Goal: Task Accomplishment & Management: Use online tool/utility

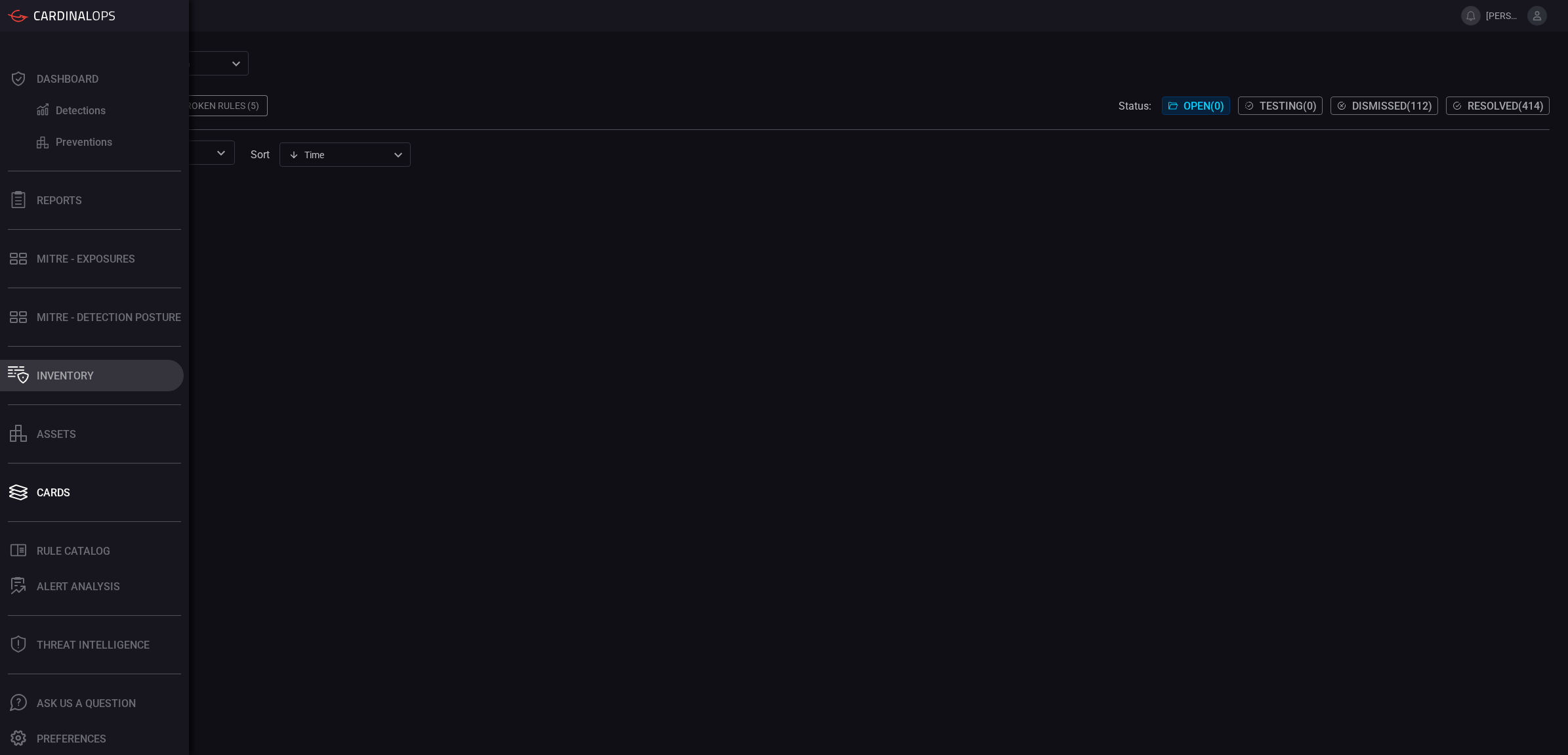
click at [95, 375] on button "Inventory" at bounding box center [91, 375] width 184 height 31
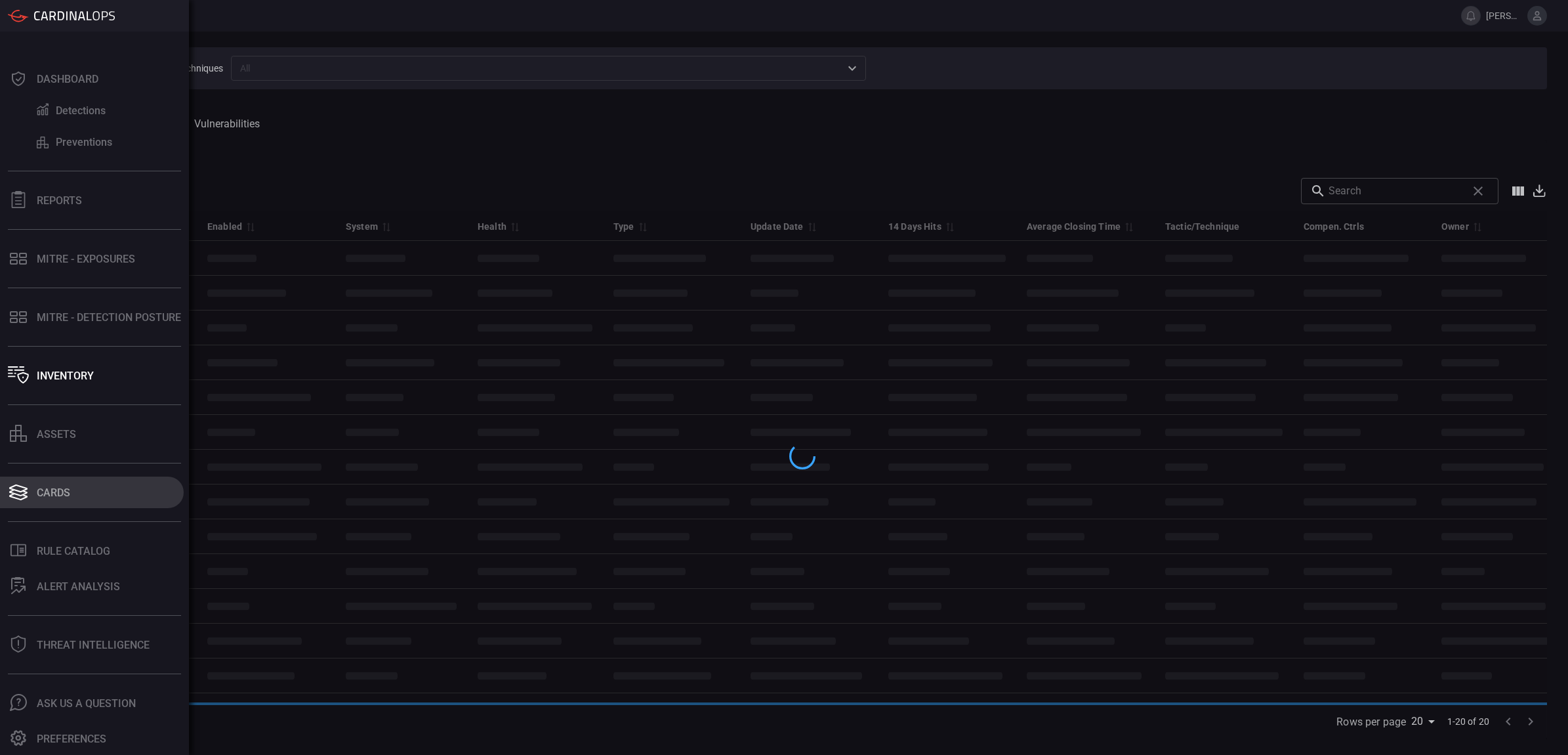
click at [59, 504] on button "Cards" at bounding box center [91, 492] width 184 height 31
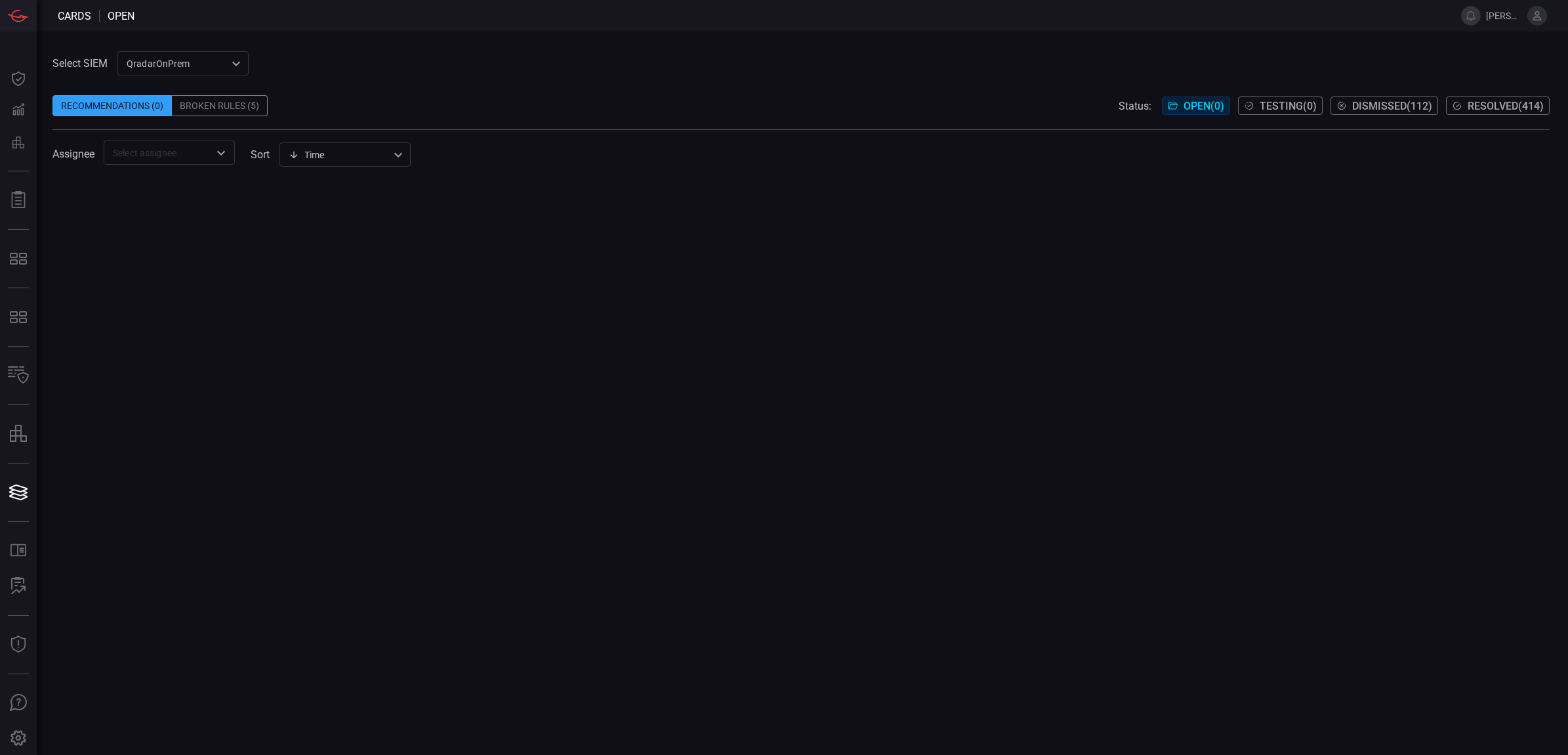
click at [247, 95] on div "Broken Rules (5)" at bounding box center [220, 106] width 96 height 21
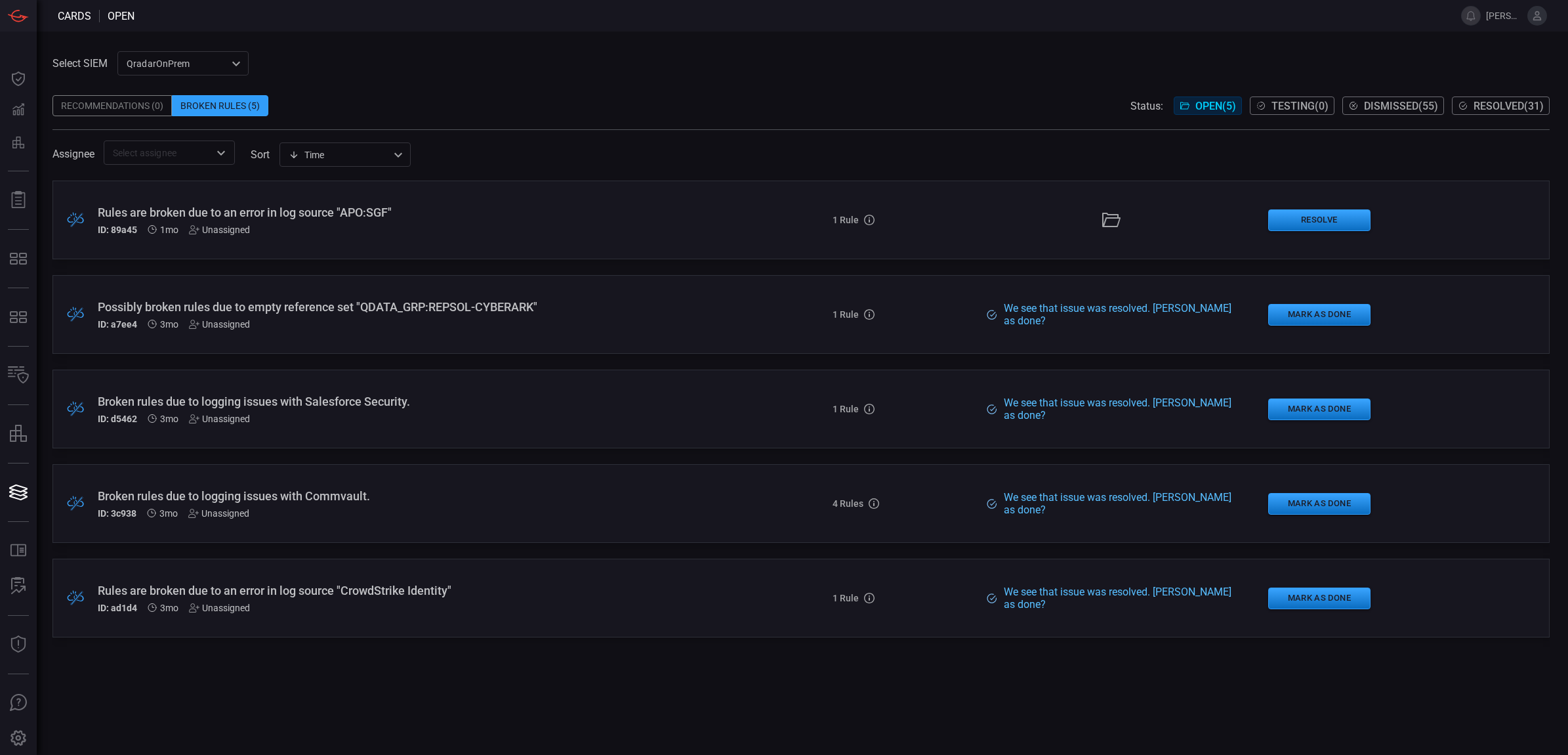
click at [1391, 103] on span "Dismissed ( 55 )" at bounding box center [1401, 106] width 74 height 13
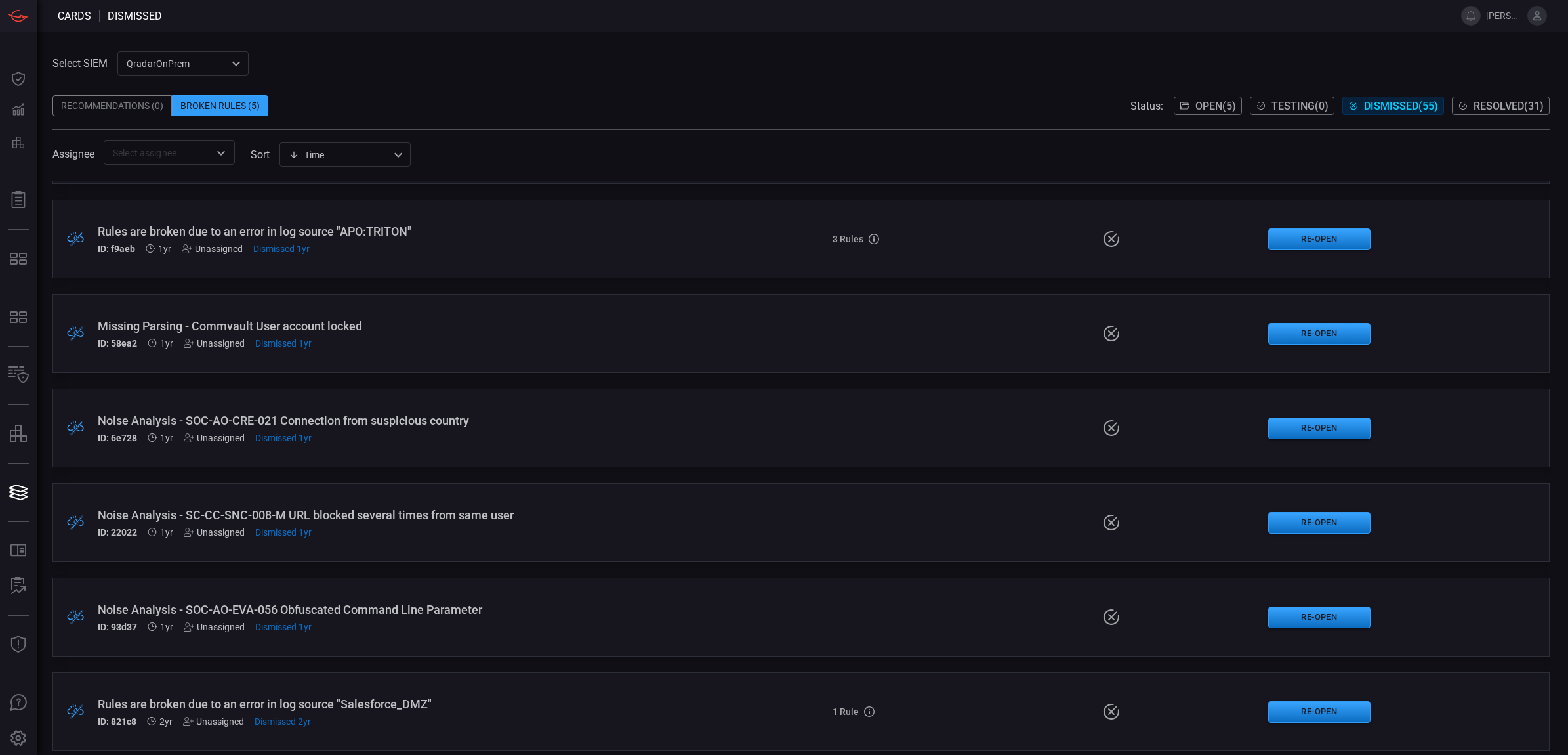
scroll to position [4349, 0]
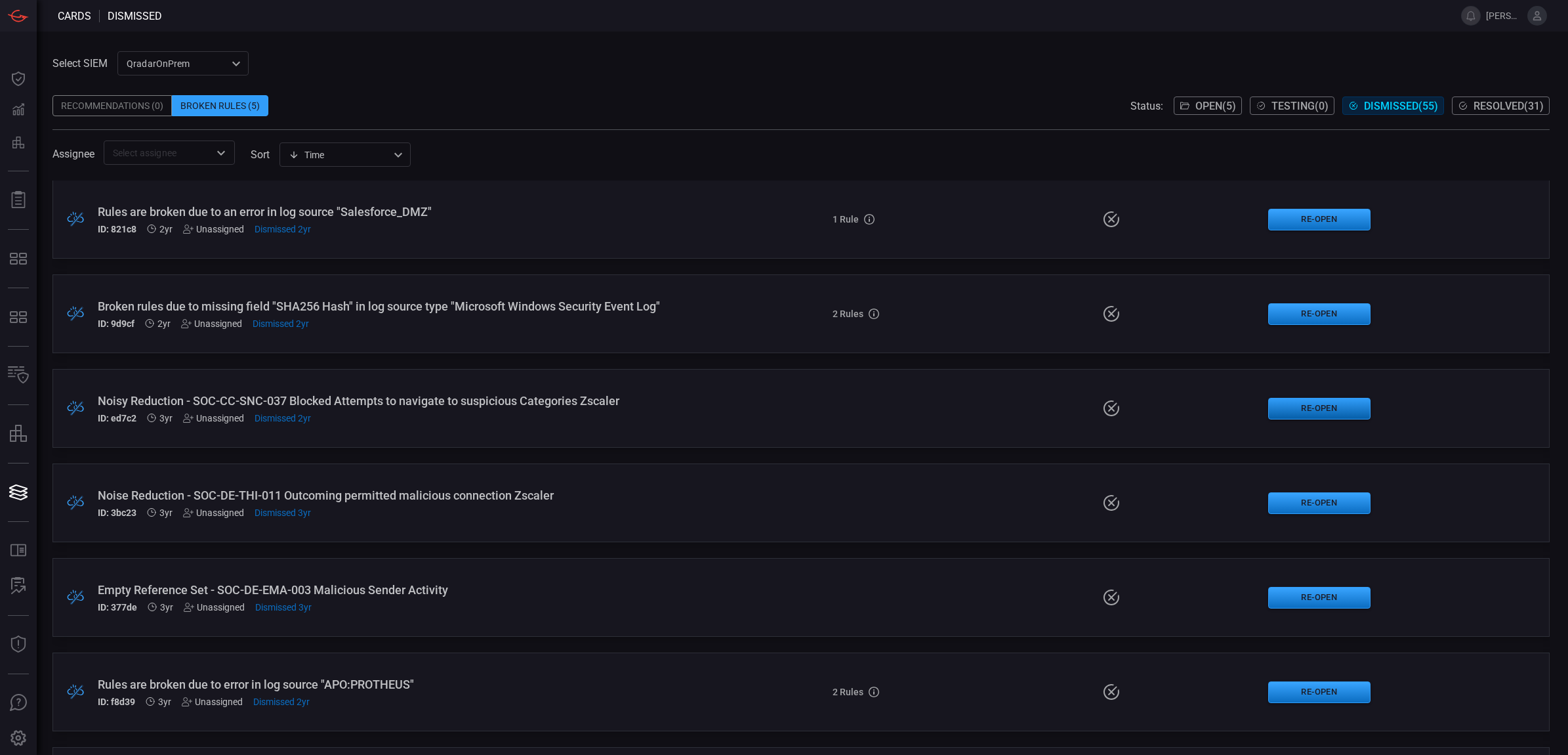
click at [1307, 404] on button "Re-Open" at bounding box center [1319, 408] width 102 height 22
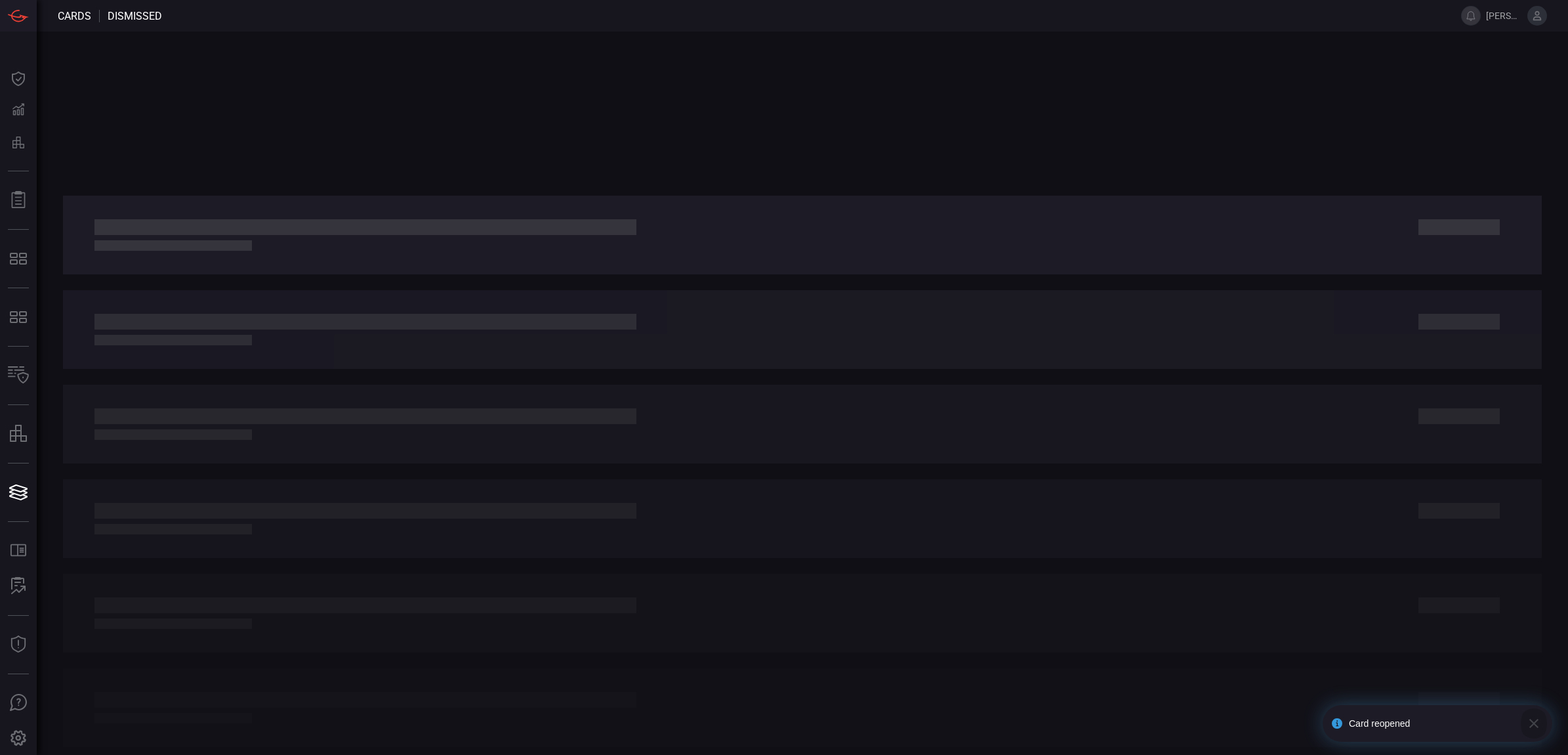
click at [1535, 726] on icon "button" at bounding box center [1534, 723] width 16 height 16
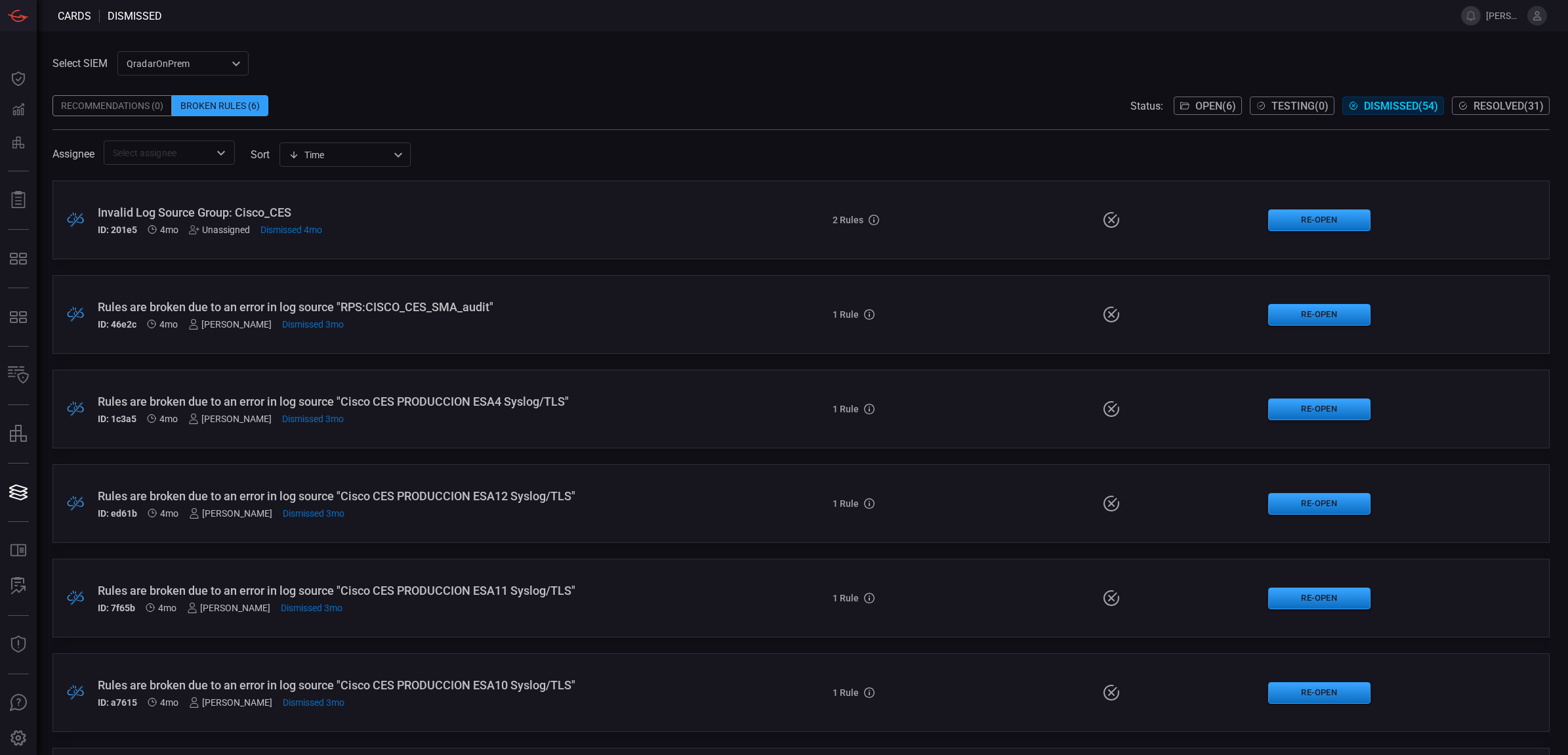
click at [1195, 110] on span "Open ( 6 )" at bounding box center [1215, 106] width 40 height 13
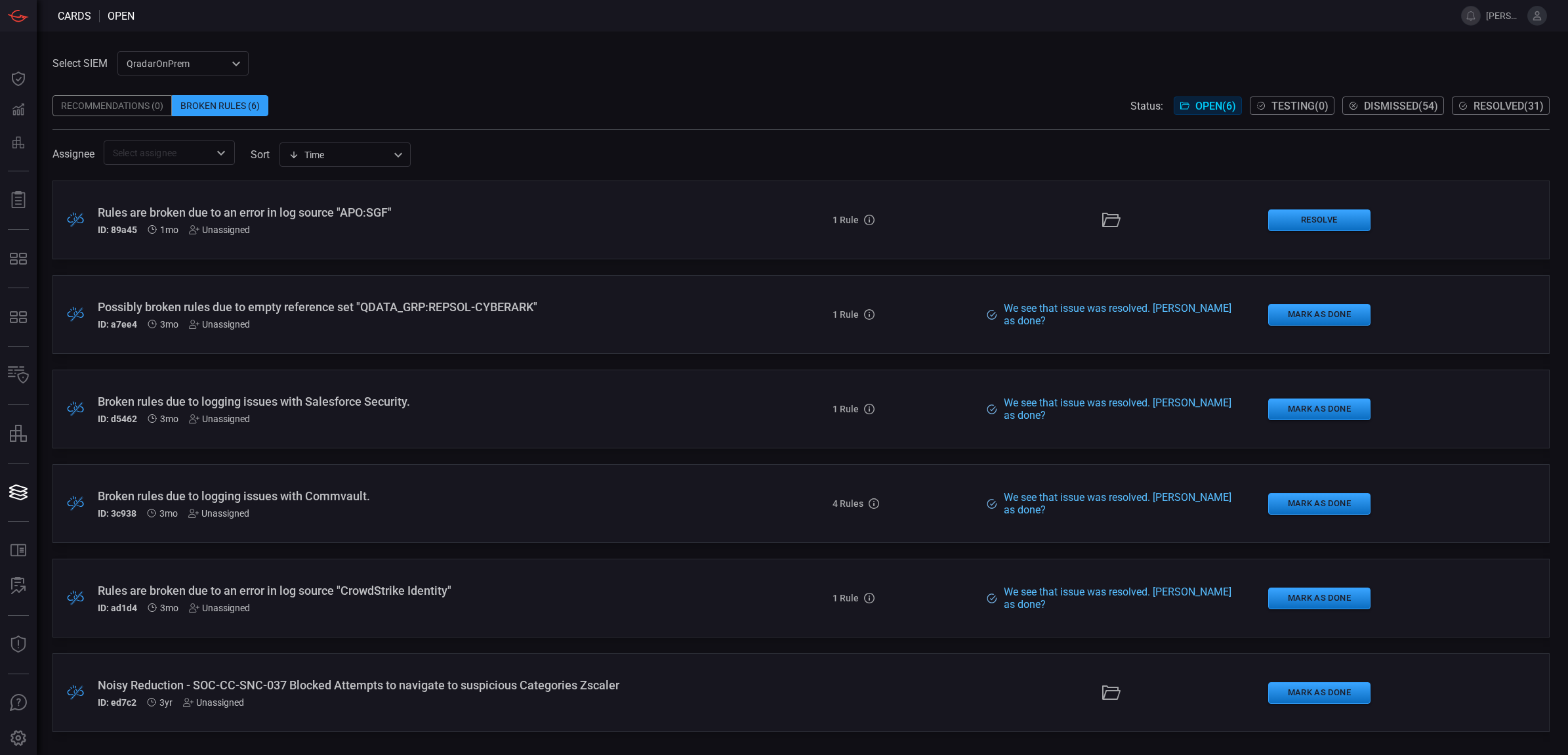
click at [413, 681] on div "Noisy Reduction - SOC-CC-SNC-037 Blocked Attempts to navigate to suspicious Cat…" at bounding box center [383, 685] width 571 height 13
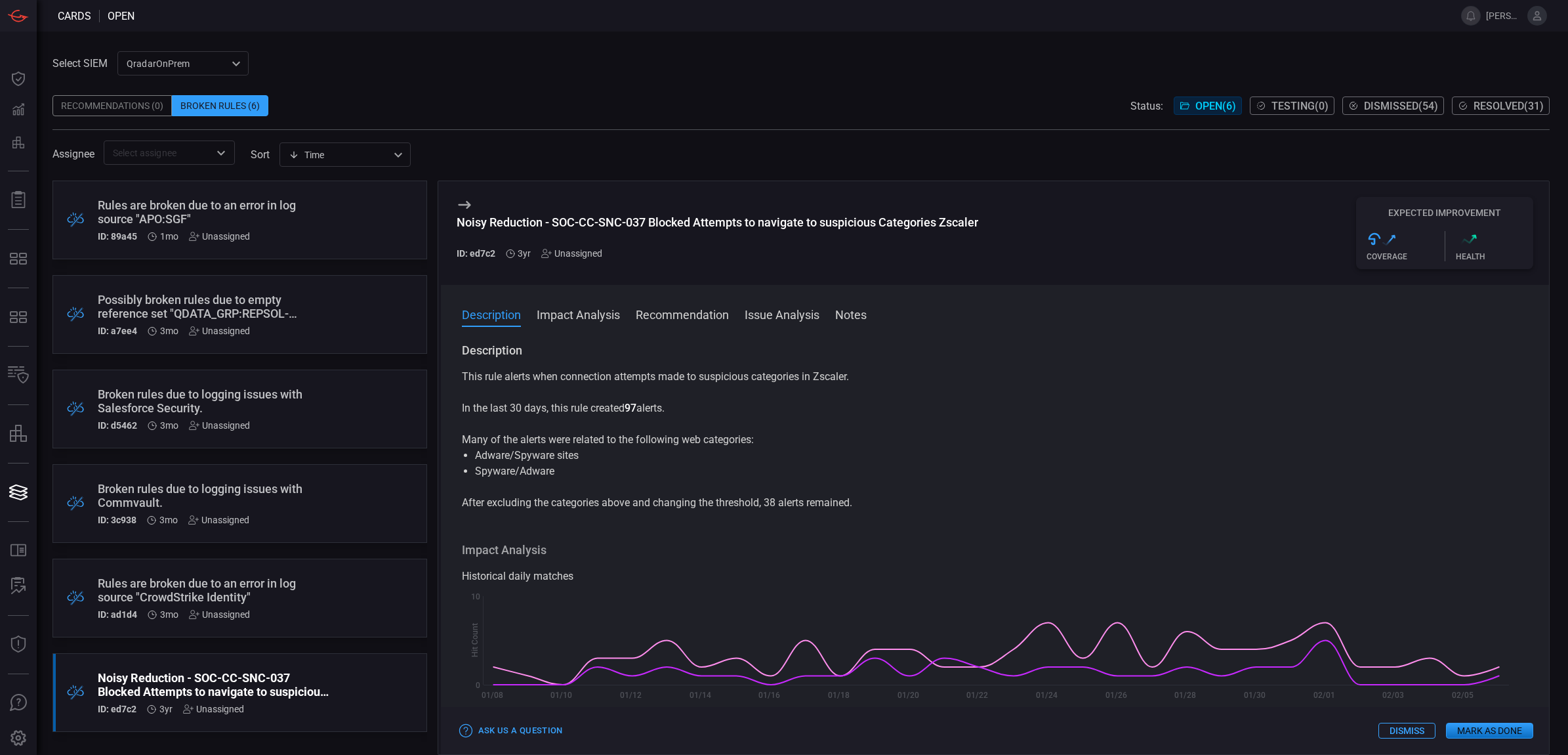
click at [1516, 100] on span "Resolved ( 31 )" at bounding box center [1508, 106] width 70 height 13
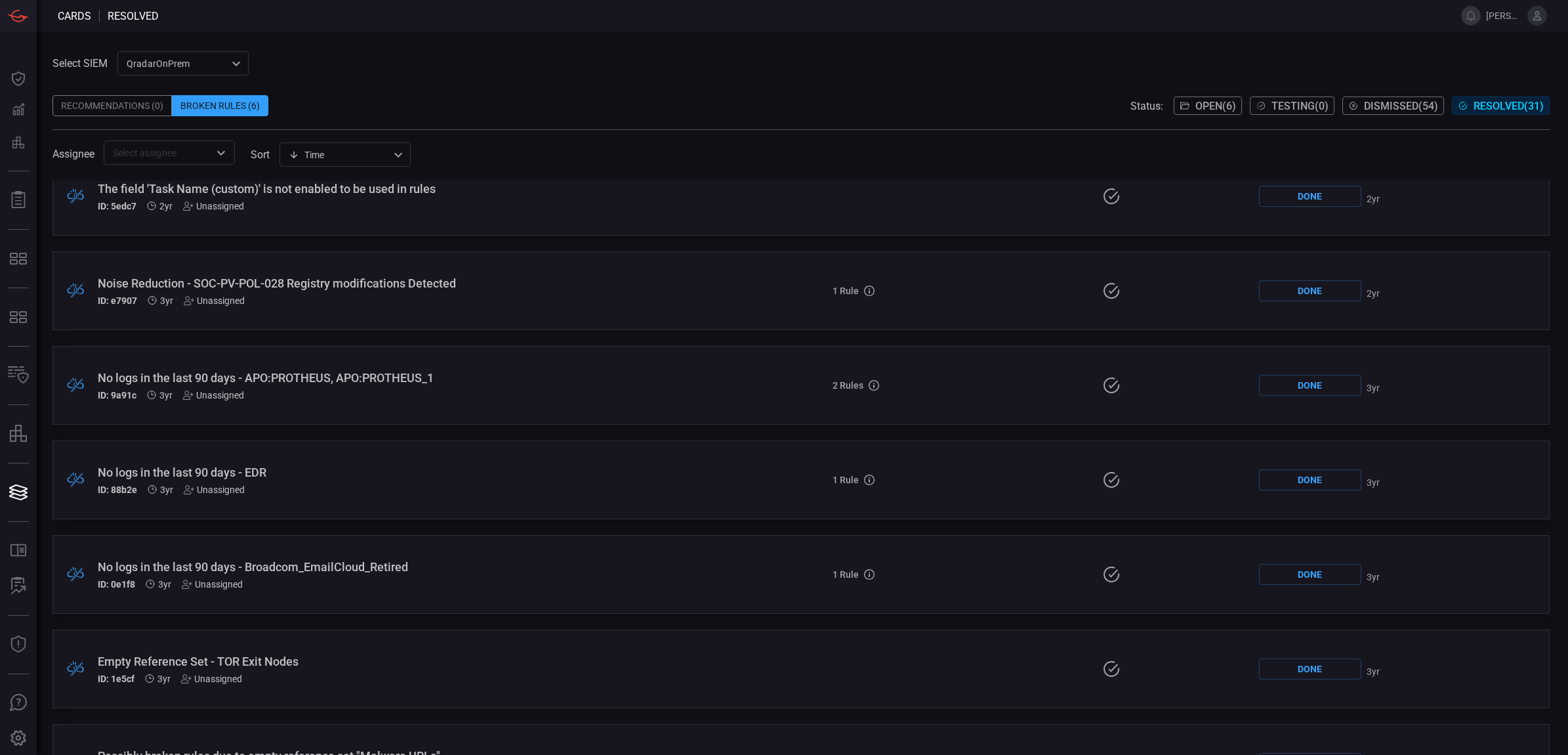
scroll to position [2191, 0]
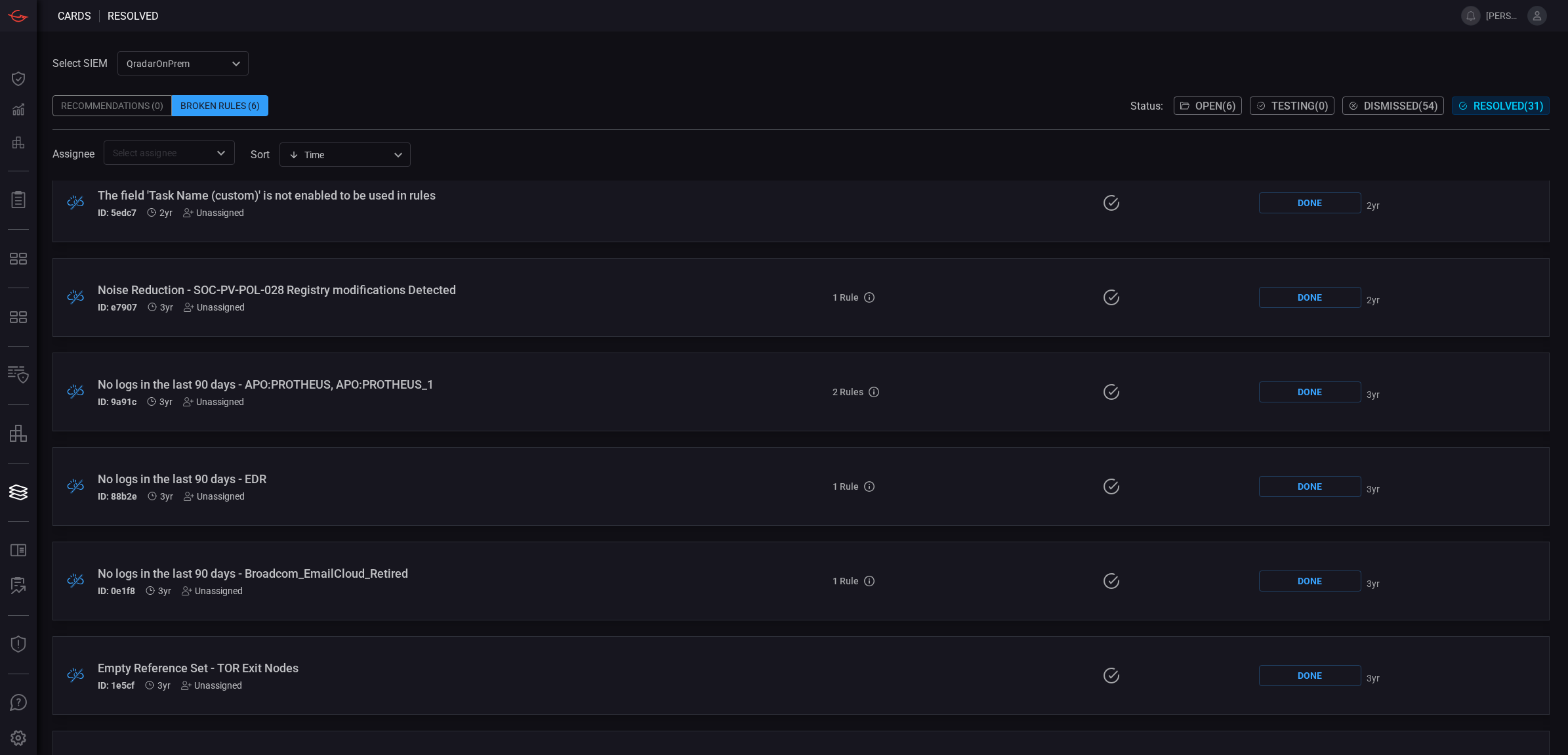
click at [1369, 108] on span "Dismissed ( 54 )" at bounding box center [1401, 106] width 74 height 13
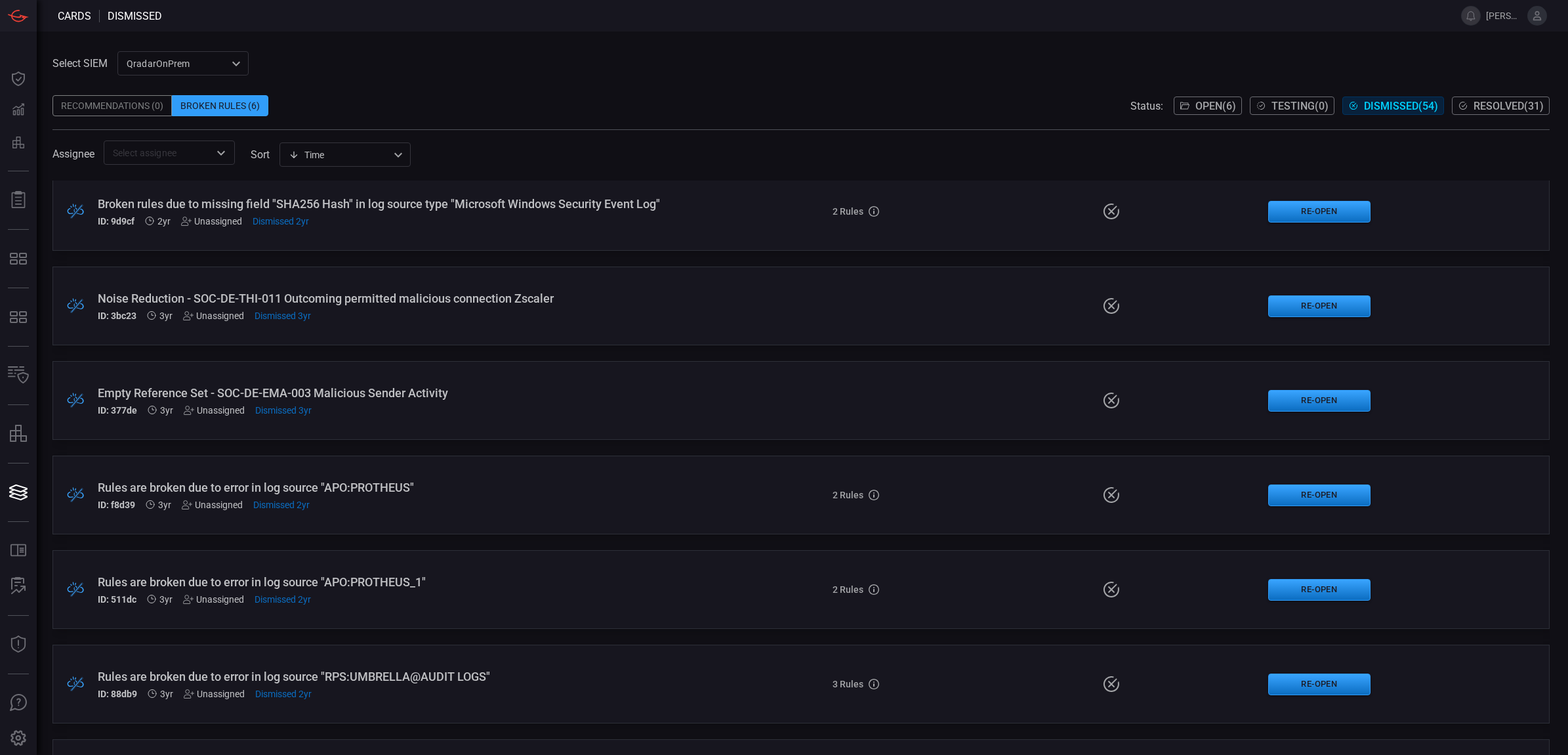
scroll to position [4529, 0]
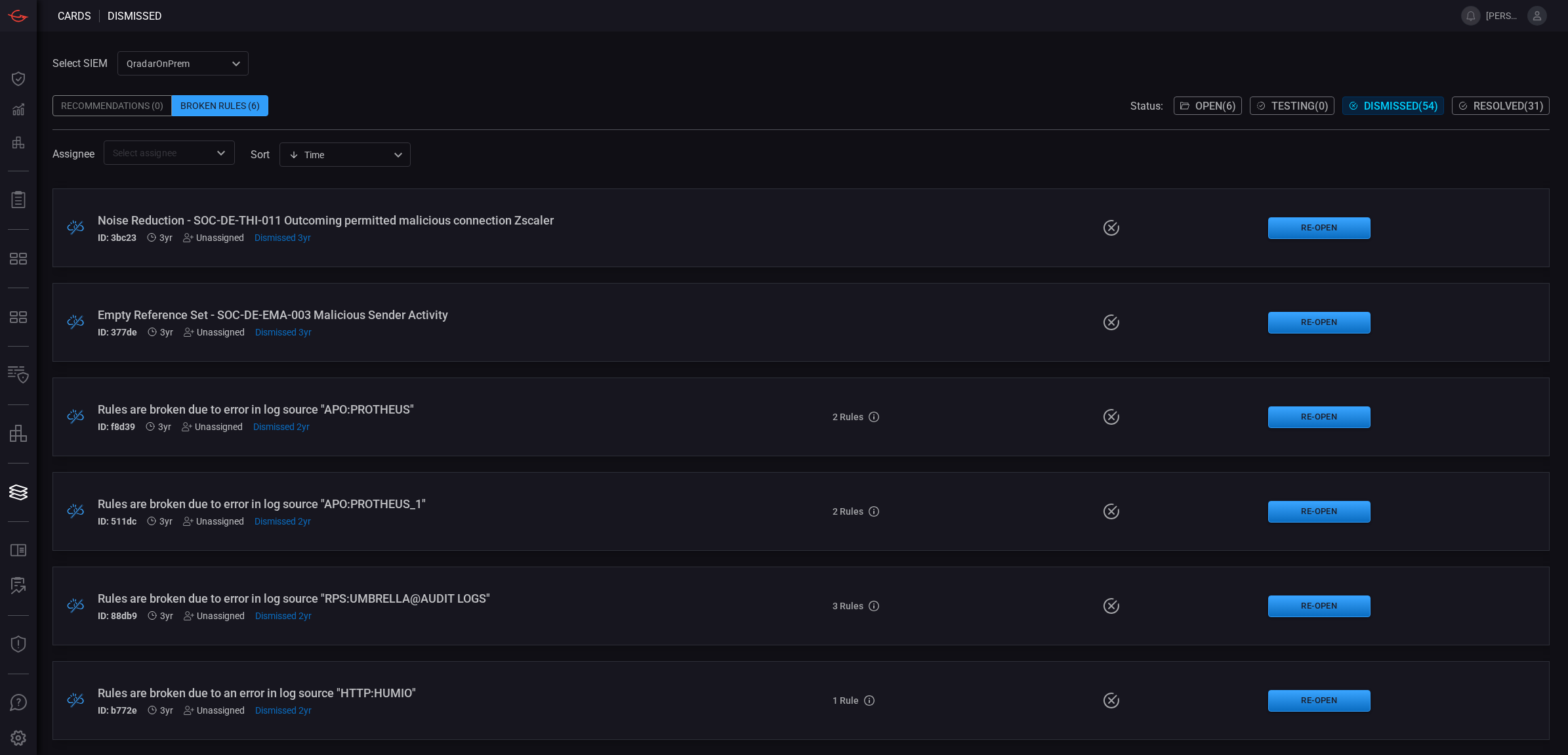
click at [105, 99] on div "Recommendations (0)" at bounding box center [112, 106] width 120 height 21
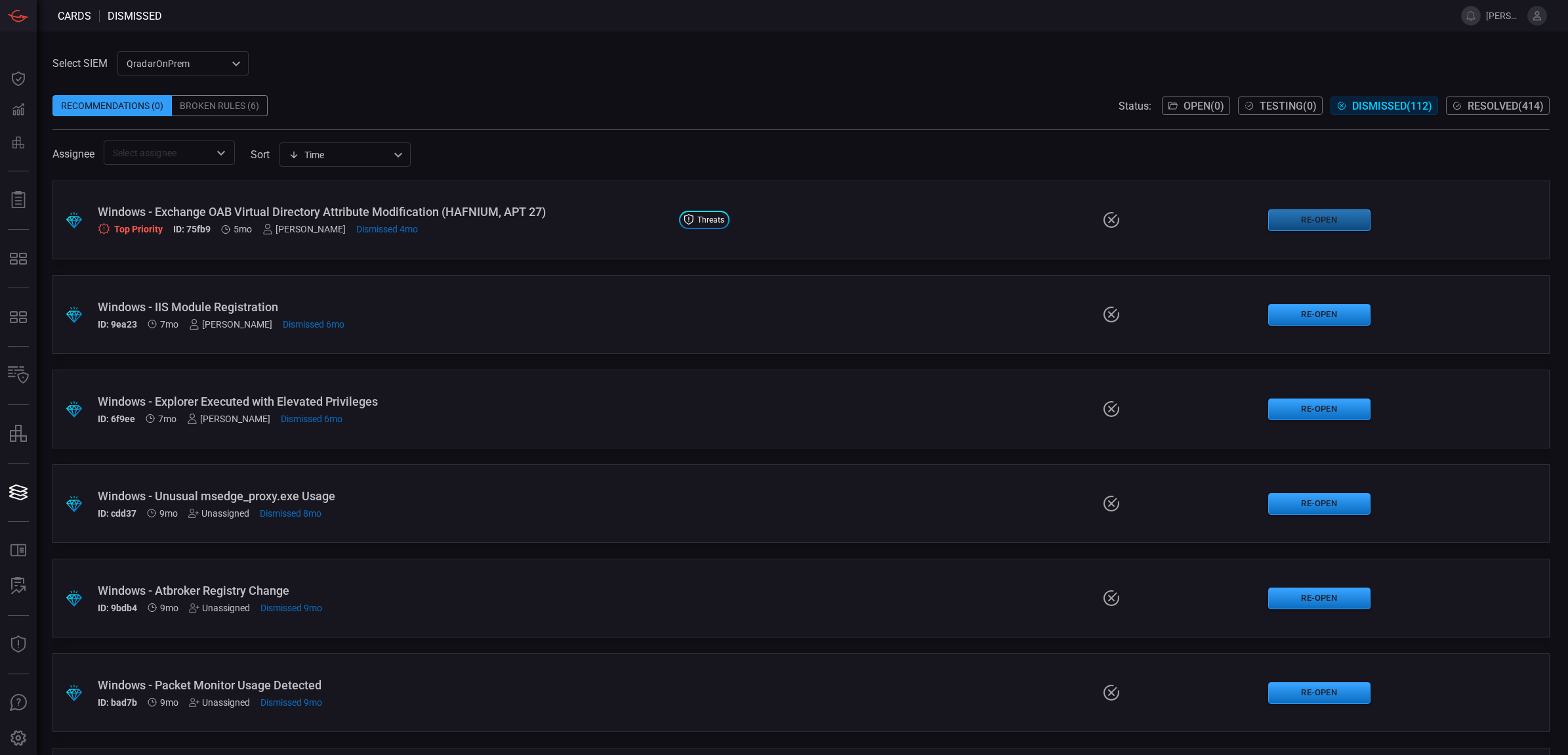
click at [1307, 224] on button "Re-Open" at bounding box center [1319, 220] width 102 height 22
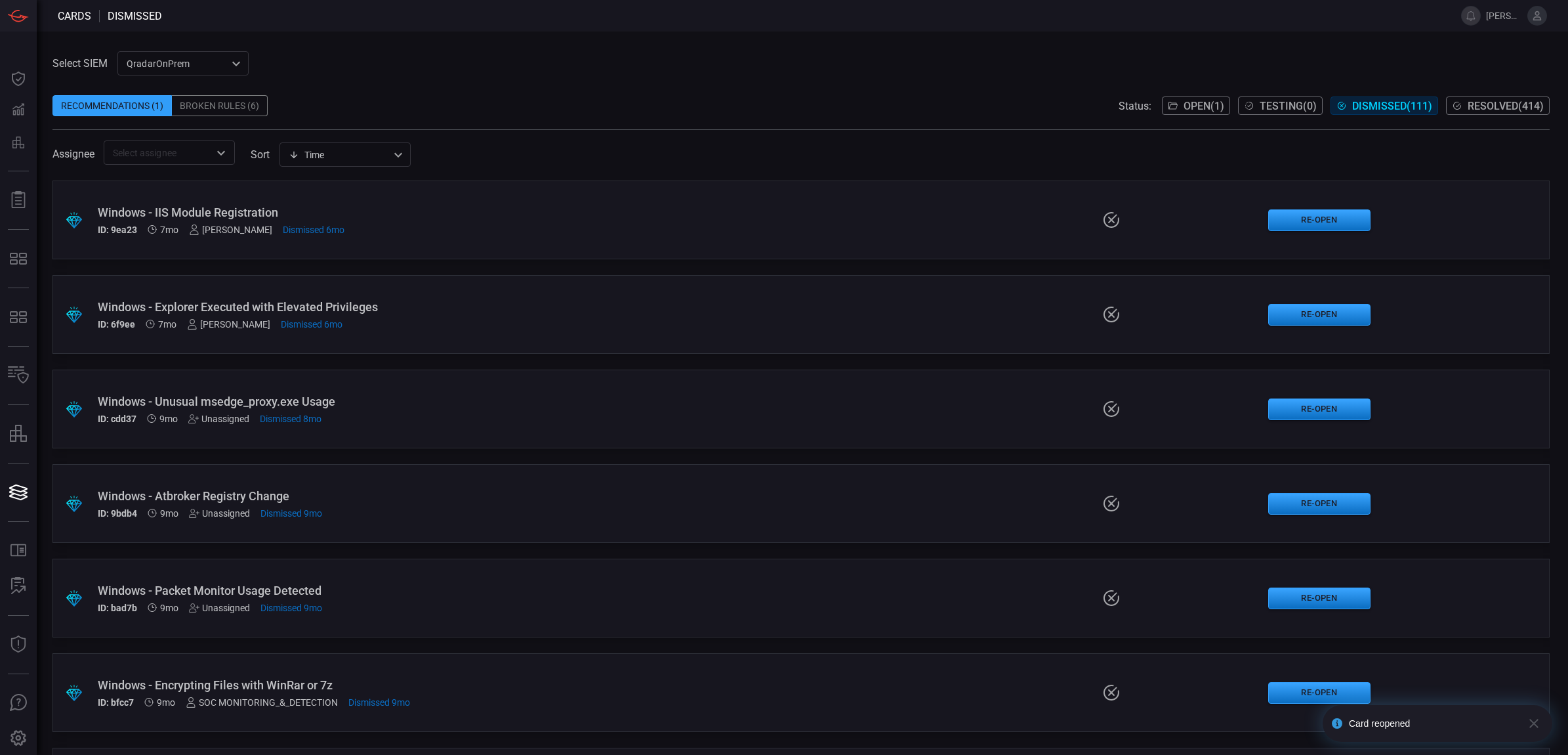
click at [1194, 106] on span "Open ( 1 )" at bounding box center [1203, 106] width 40 height 13
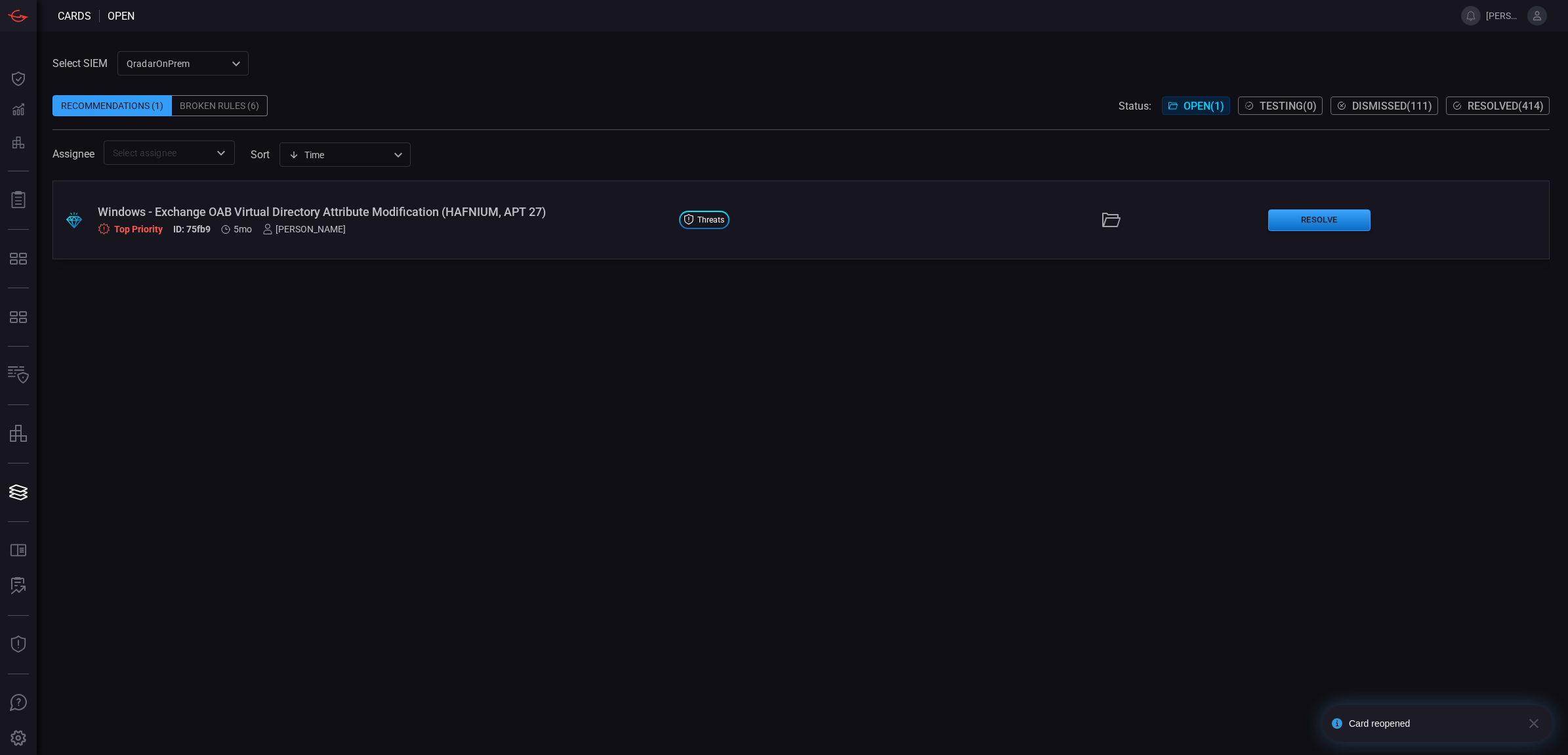
click at [371, 218] on div "Windows - Exchange OAB Virtual Directory Attribute Modification (HAFNIUM, APT 2…" at bounding box center [383, 220] width 571 height 30
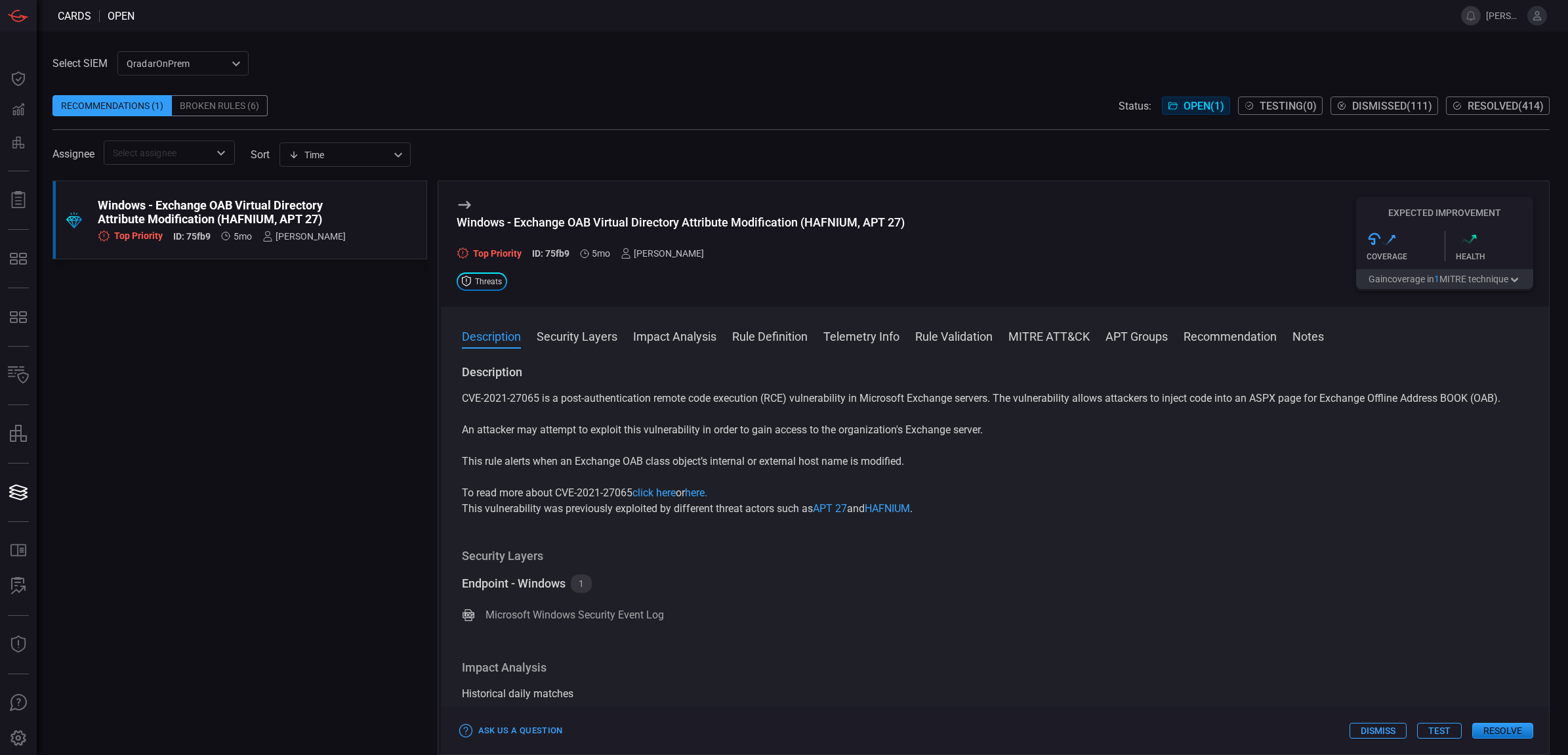
click at [1448, 730] on button "Test" at bounding box center [1439, 731] width 45 height 16
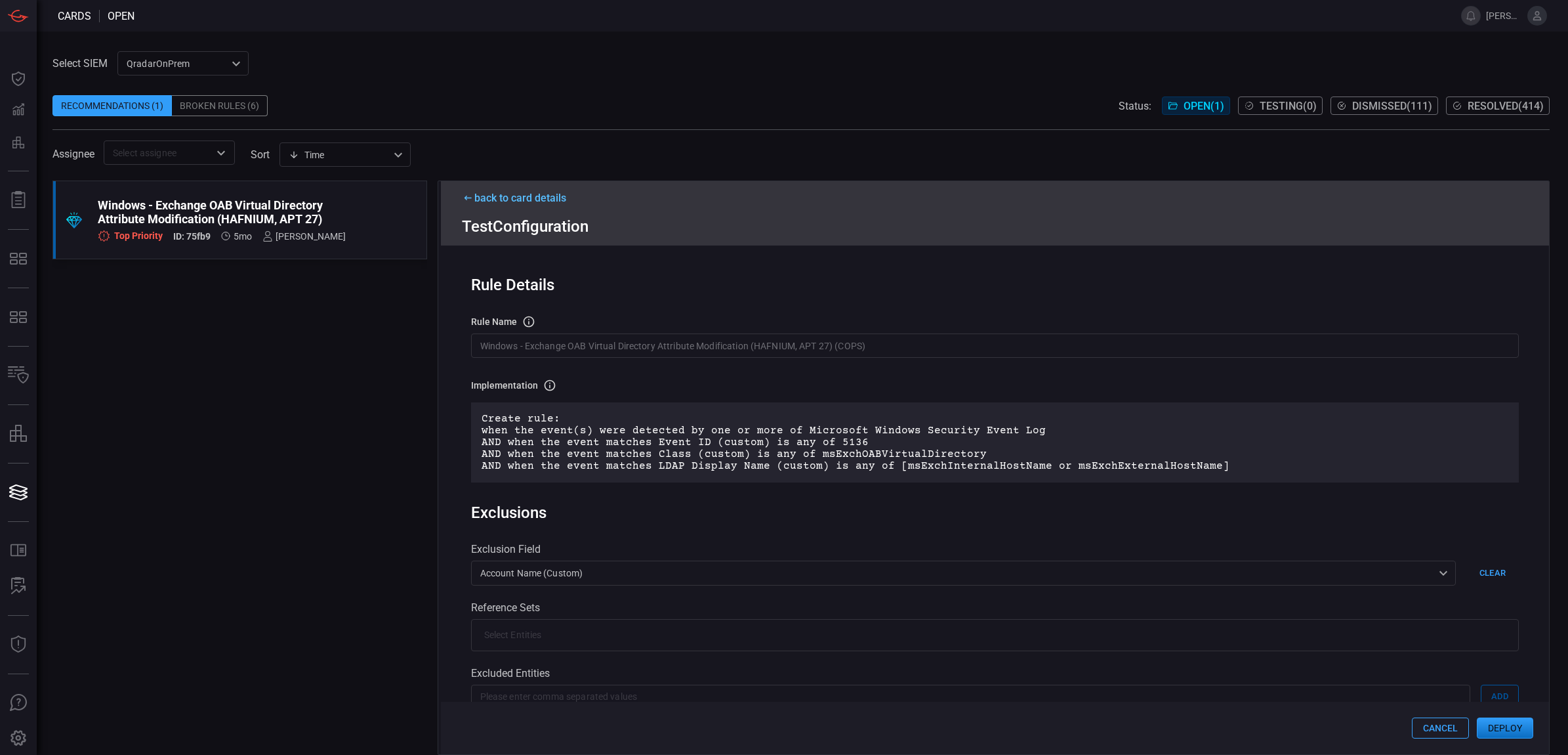
click at [1510, 737] on button "Deploy" at bounding box center [1505, 728] width 57 height 21
